Goal: Transaction & Acquisition: Purchase product/service

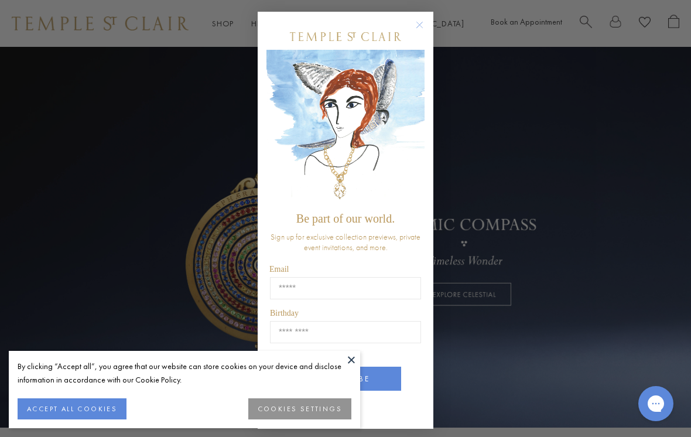
click at [63, 414] on button "ACCEPT ALL COOKIES" at bounding box center [72, 408] width 109 height 21
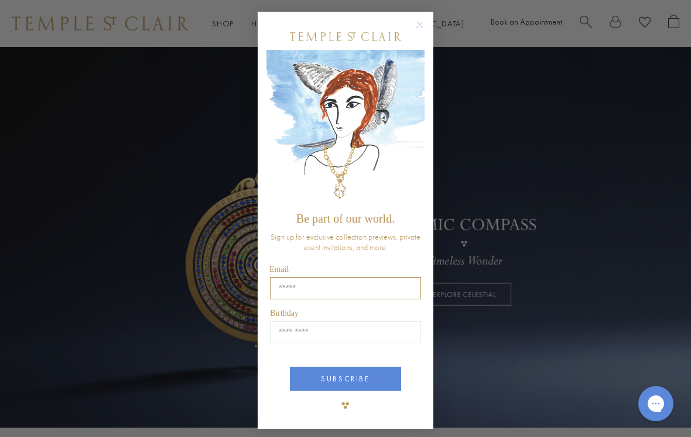
click at [280, 289] on input "Email" at bounding box center [345, 288] width 151 height 22
type input "**********"
click at [280, 335] on input "Birthday" at bounding box center [345, 332] width 151 height 22
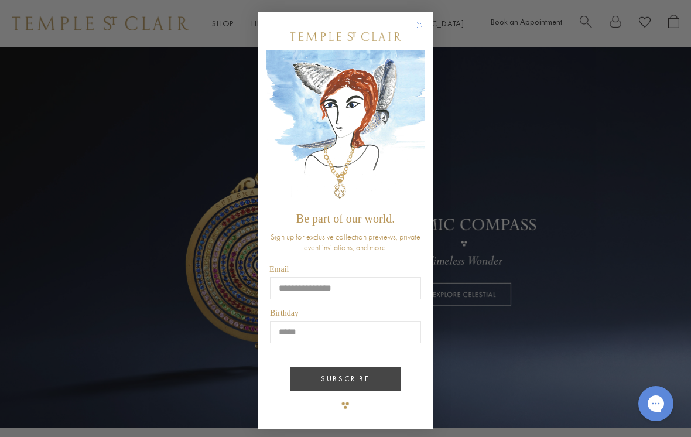
type input "*****"
click at [307, 382] on button "SUBSCRIBE" at bounding box center [345, 379] width 111 height 24
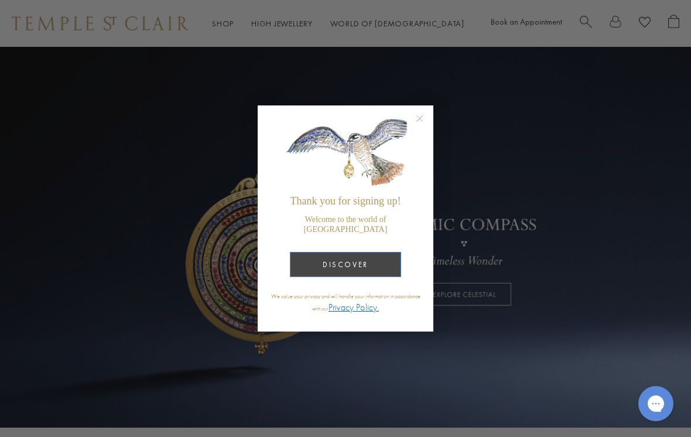
click at [326, 260] on button "DISCOVER" at bounding box center [345, 264] width 111 height 25
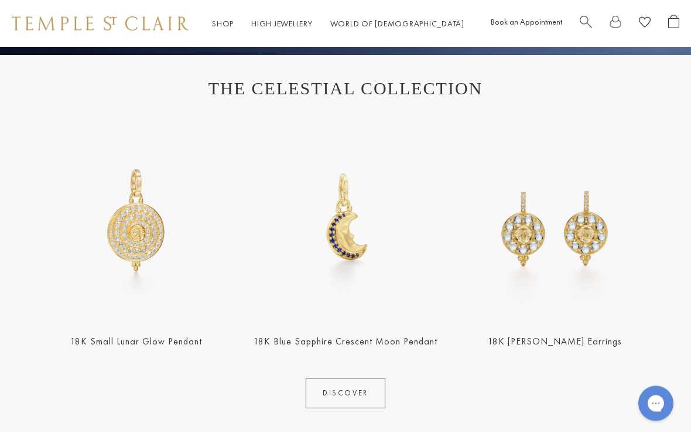
scroll to position [372, 0]
click at [313, 394] on link "DISCOVER" at bounding box center [346, 393] width 80 height 30
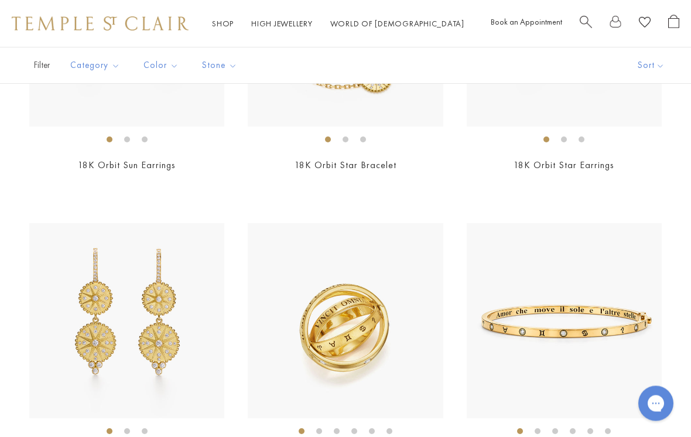
scroll to position [2459, 0]
click at [95, 67] on span "Category" at bounding box center [96, 65] width 64 height 15
click at [83, 130] on button "Earrings" at bounding box center [124, 128] width 108 height 13
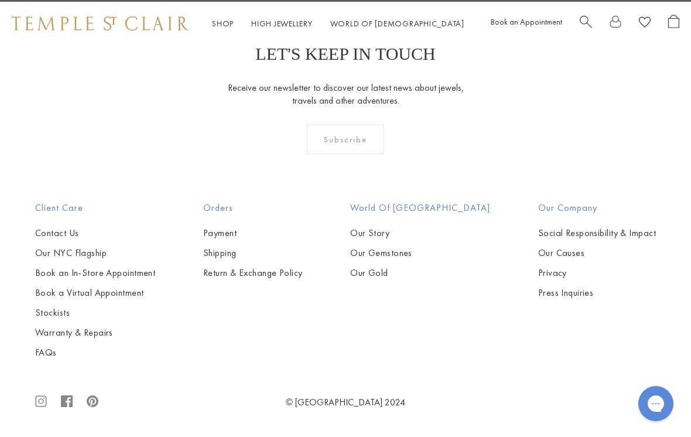
scroll to position [1790, 0]
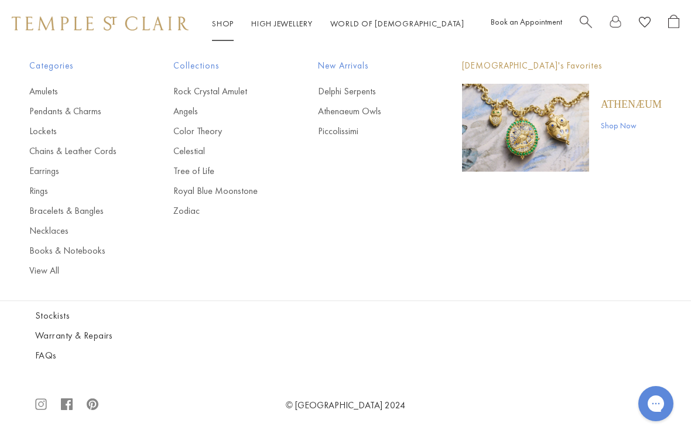
click at [223, 25] on link "Shop Shop" at bounding box center [223, 23] width 22 height 11
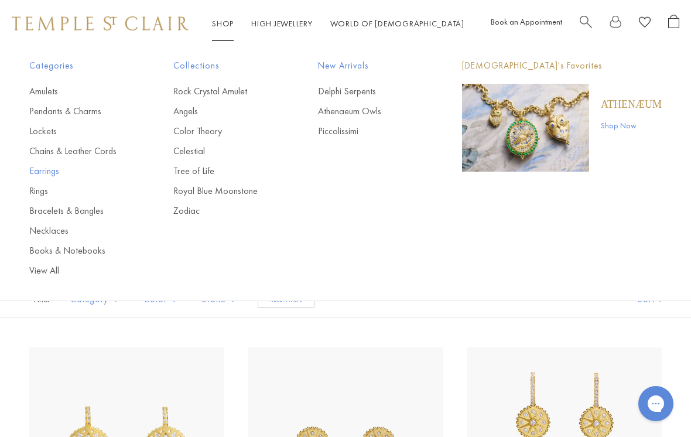
click at [37, 172] on link "Earrings" at bounding box center [77, 171] width 97 height 13
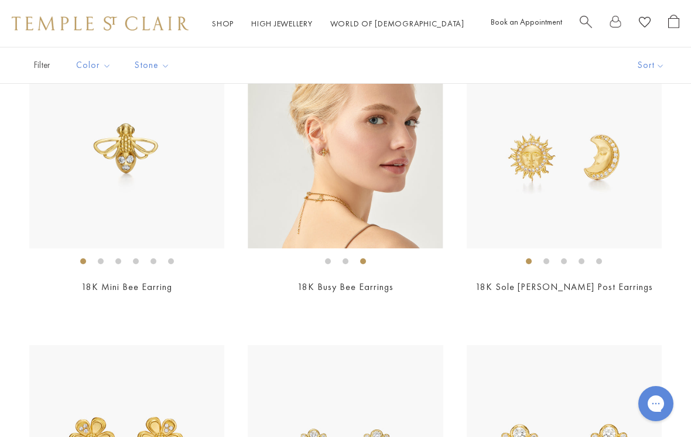
scroll to position [1304, 0]
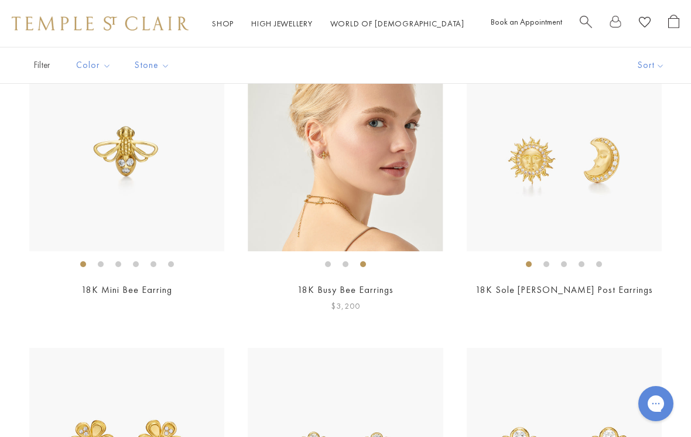
click at [324, 222] on img at bounding box center [345, 153] width 195 height 195
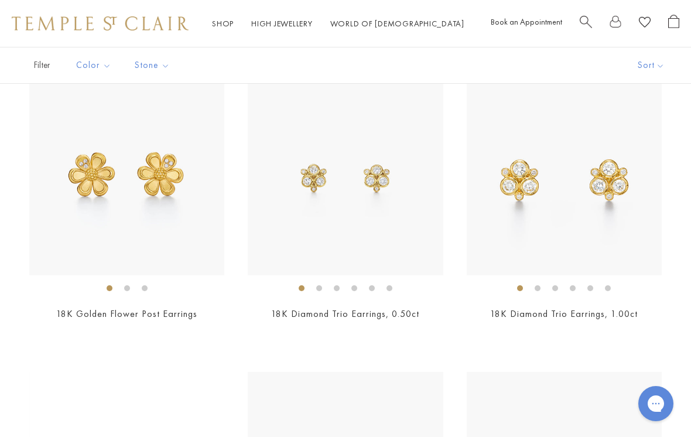
scroll to position [1571, 0]
click at [548, 308] on link "18K Diamond Trio Earrings, 1.00ct" at bounding box center [564, 314] width 148 height 12
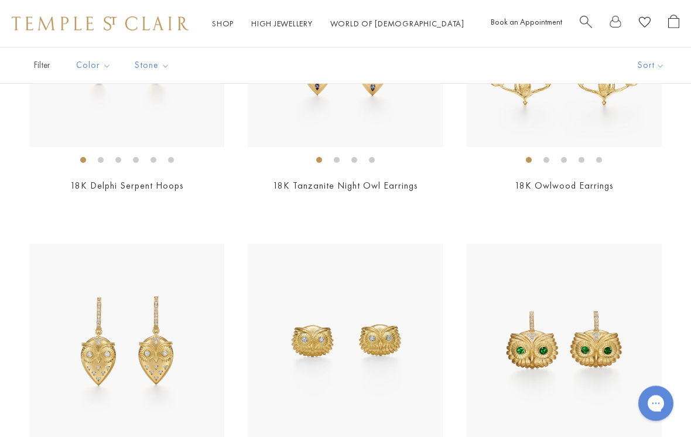
scroll to position [0, 0]
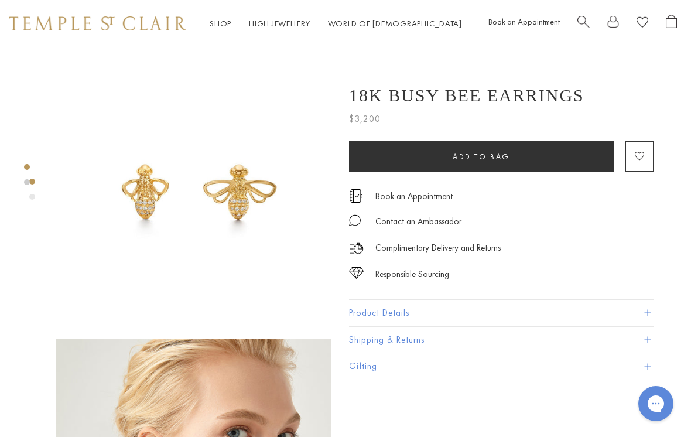
scroll to position [0, 2]
